Goal: Task Accomplishment & Management: Manage account settings

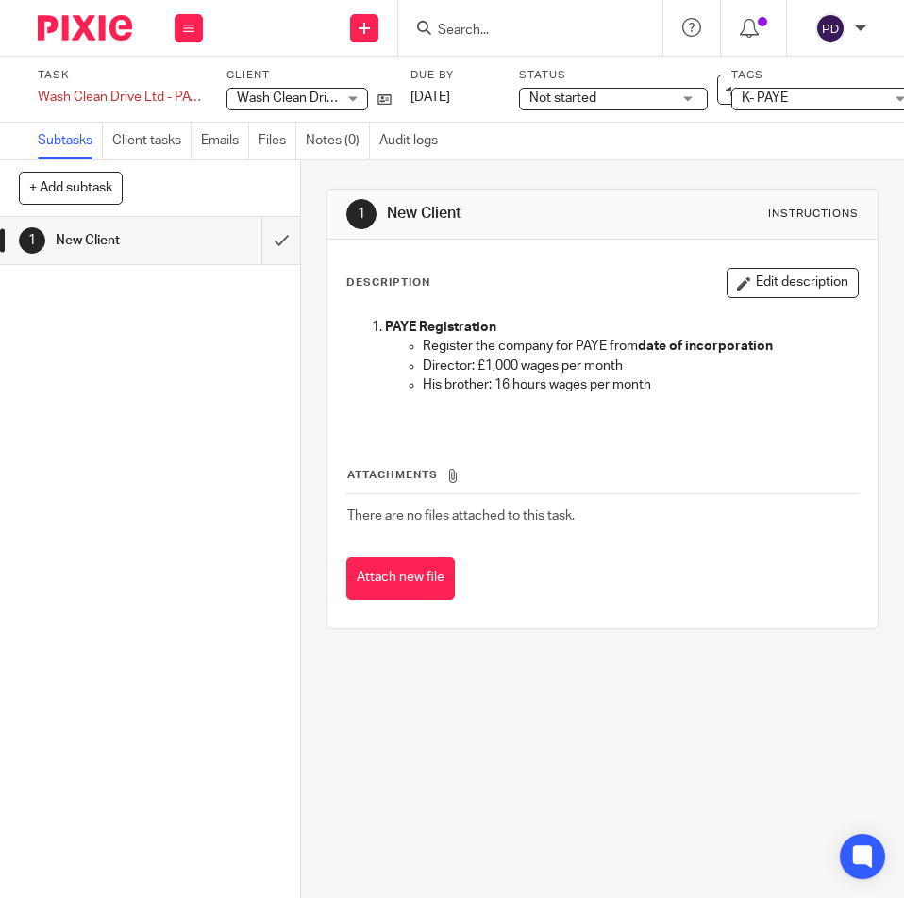
click at [214, 687] on div "1 New Client" at bounding box center [150, 557] width 300 height 681
click at [213, 655] on div "1 New Client" at bounding box center [150, 557] width 300 height 681
click at [389, 104] on icon at bounding box center [384, 99] width 14 height 14
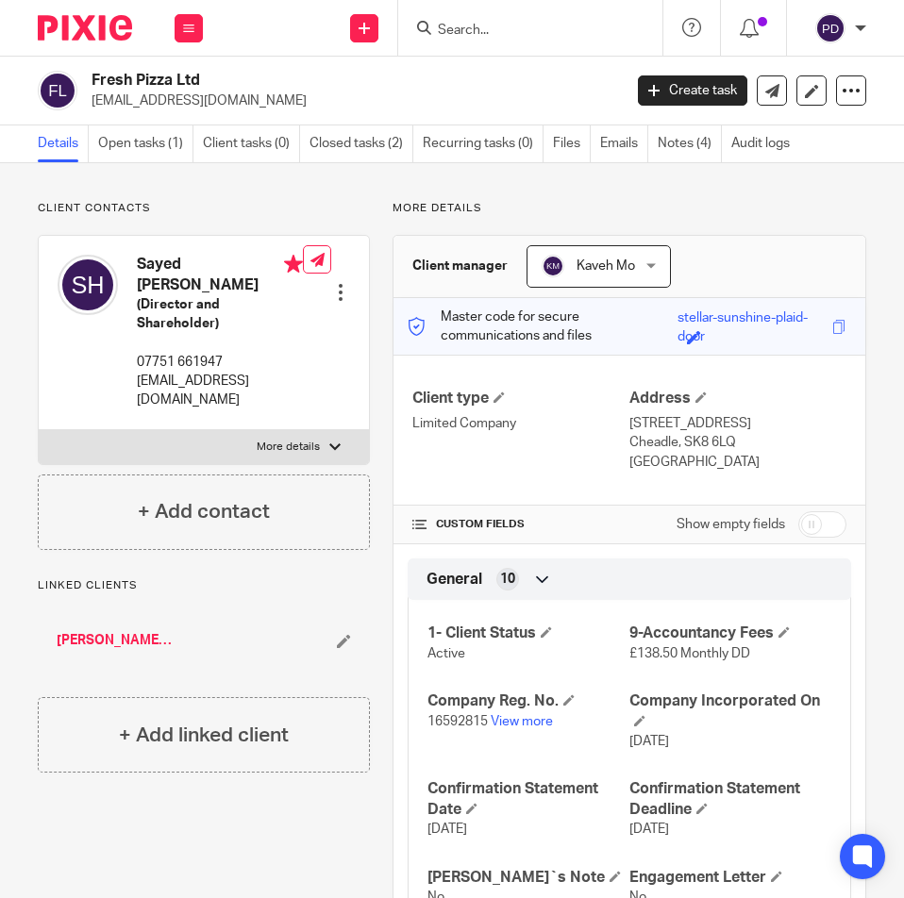
click at [558, 20] on form at bounding box center [536, 28] width 201 height 24
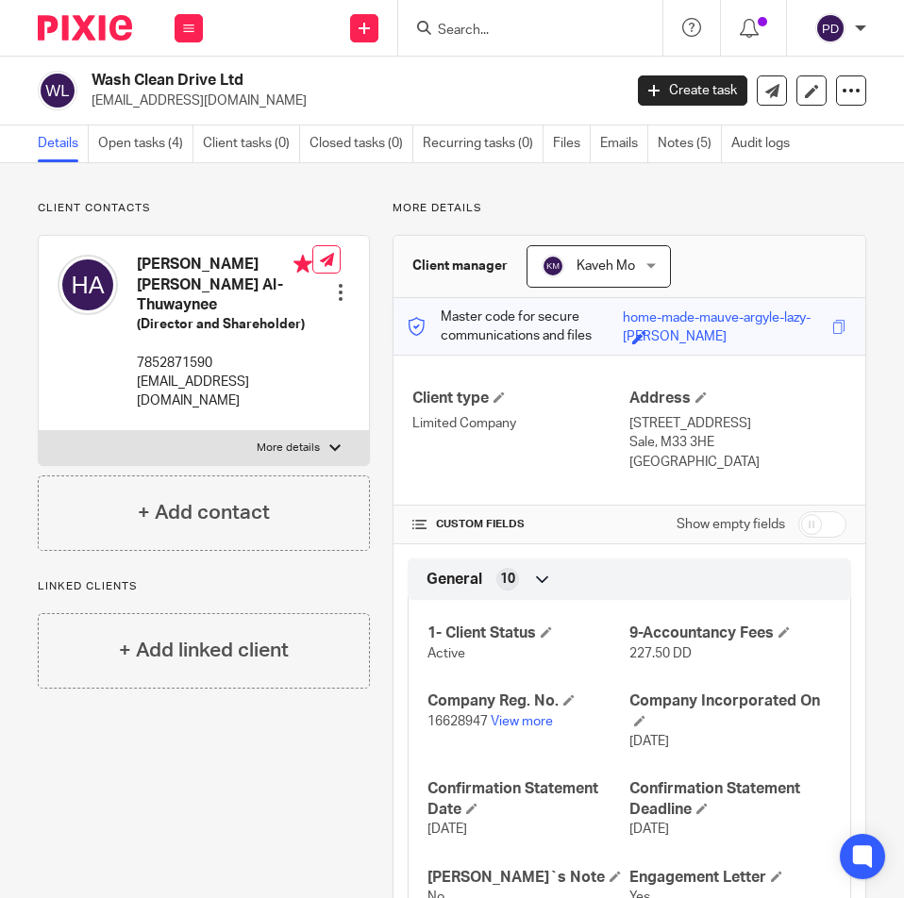
click at [489, 69] on div "Wash Clean Drive Ltd althuwayneeh@gmail.com Create task Update from Companies H…" at bounding box center [452, 91] width 904 height 69
click at [443, 131] on link "Recurring tasks (0)" at bounding box center [483, 143] width 121 height 37
